Goal: Answer question/provide support: Share knowledge or assist other users

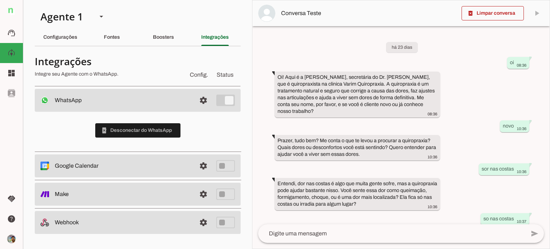
scroll to position [311, 0]
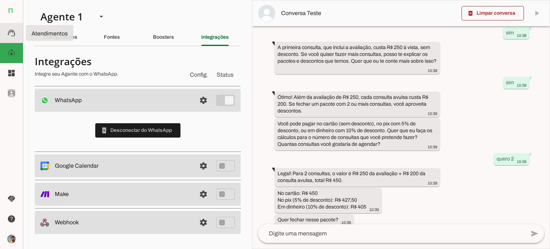
click at [0, 0] on slot "support_agent" at bounding box center [0, 0] width 0 height 0
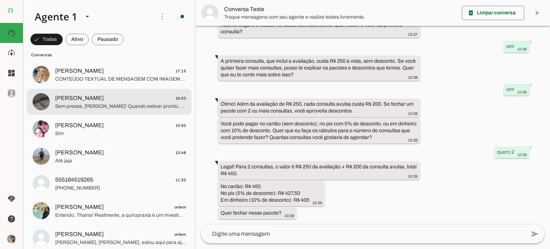
scroll to position [72, 0]
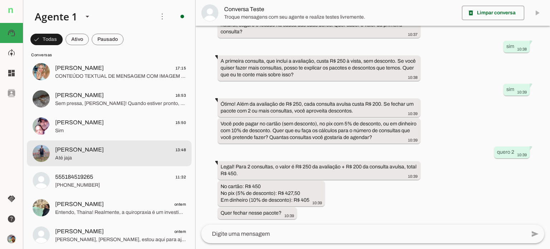
click at [95, 150] on span "Edilson Gonçalves Braz" at bounding box center [79, 149] width 49 height 9
